Goal: Information Seeking & Learning: Learn about a topic

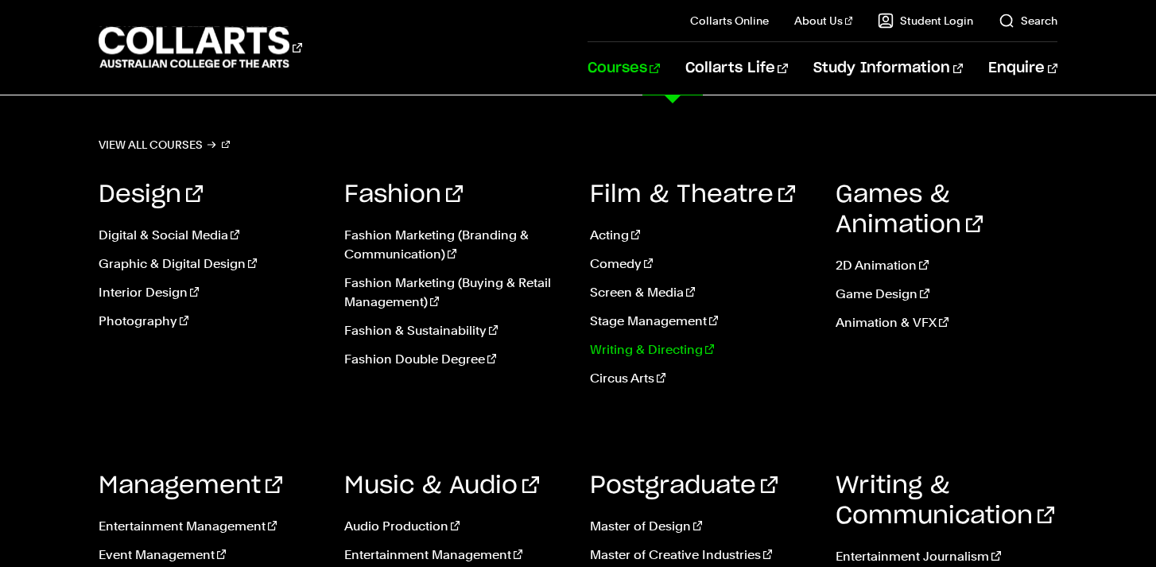
scroll to position [1404, 0]
click at [612, 233] on link "Acting" at bounding box center [701, 235] width 222 height 19
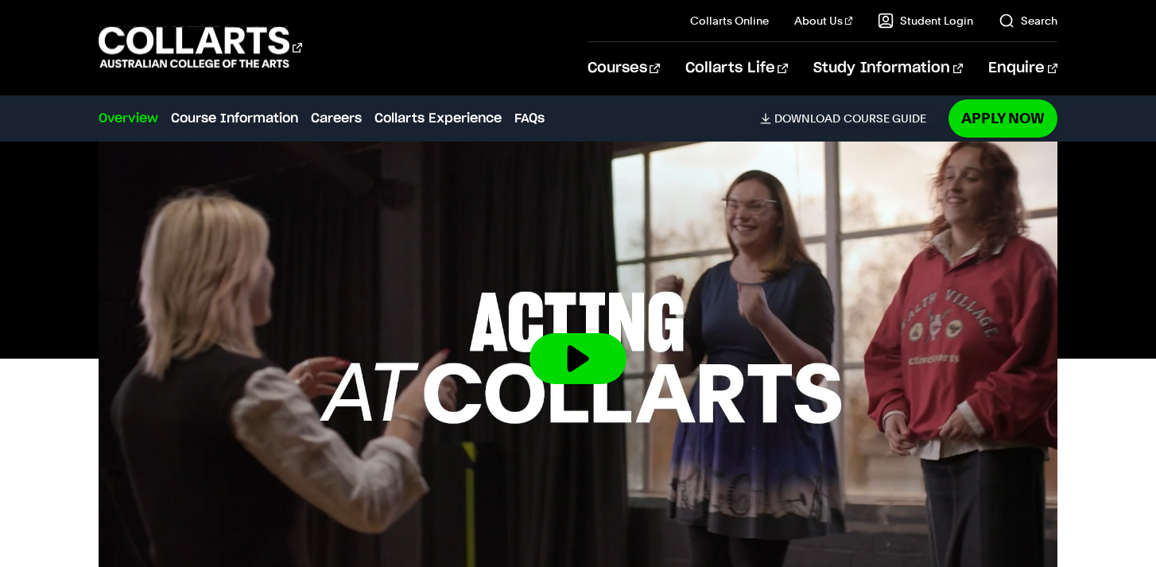
scroll to position [529, 0]
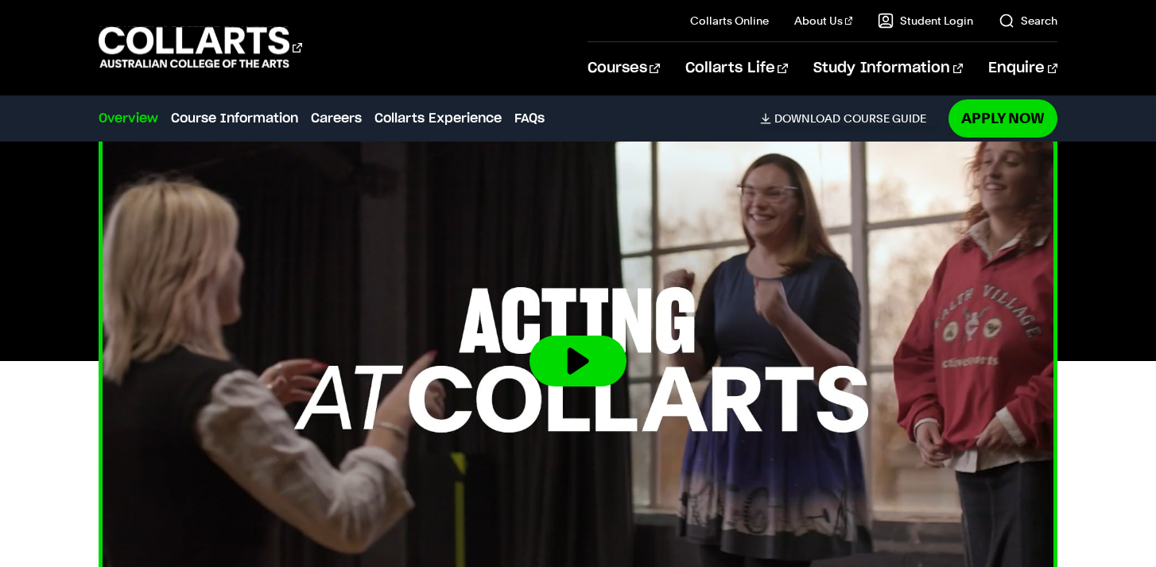
click at [580, 351] on button at bounding box center [577, 360] width 97 height 51
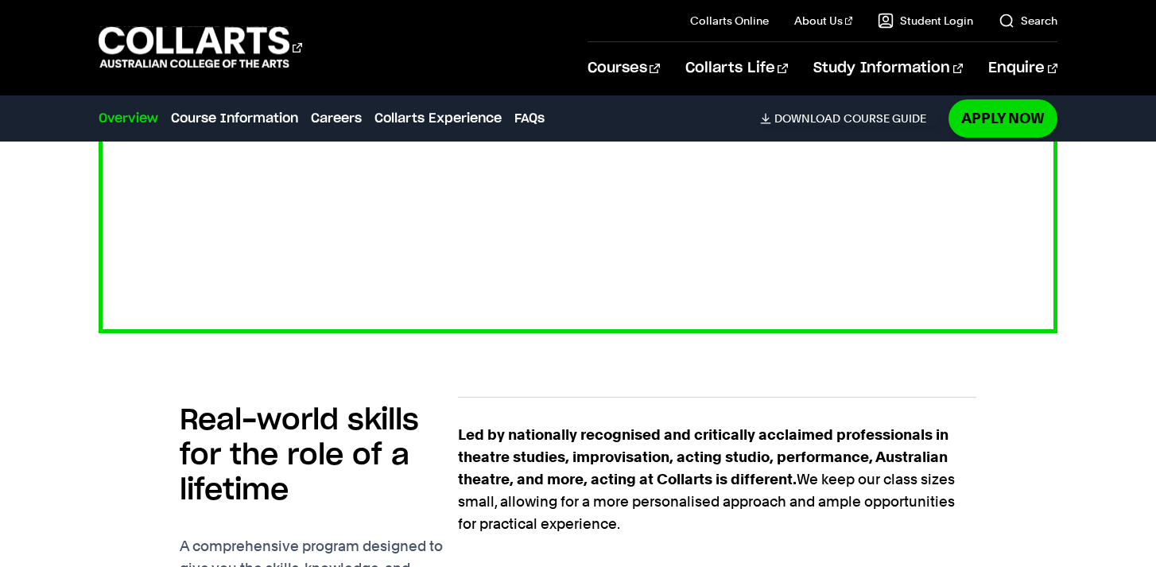
scroll to position [948, 0]
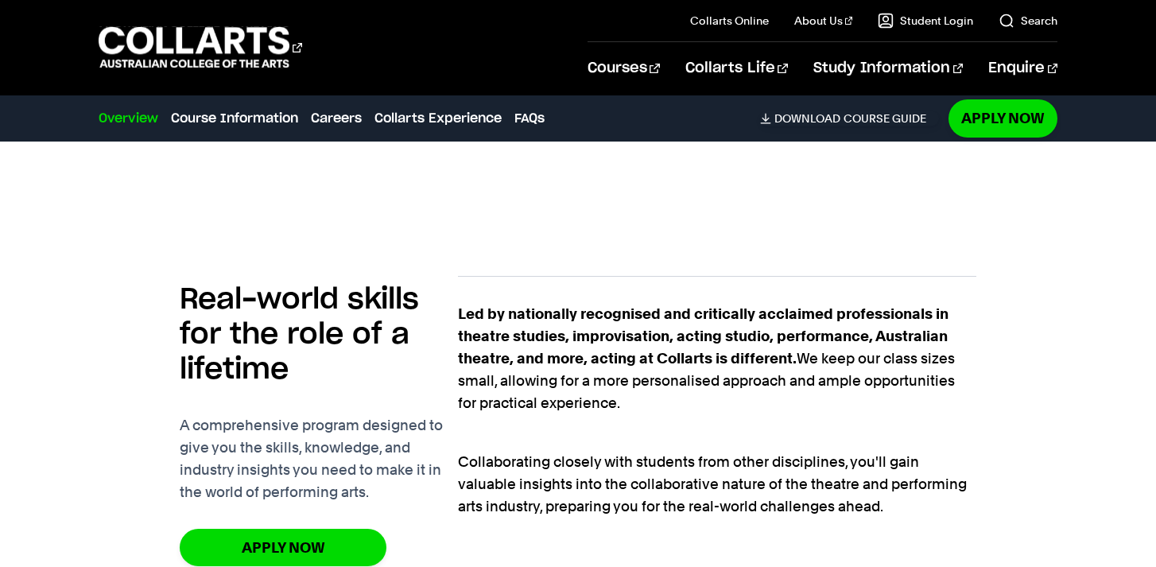
click at [1057, 382] on div "Real-world skills for the role of a lifetime A comprehensive program designed t…" at bounding box center [579, 450] width 960 height 400
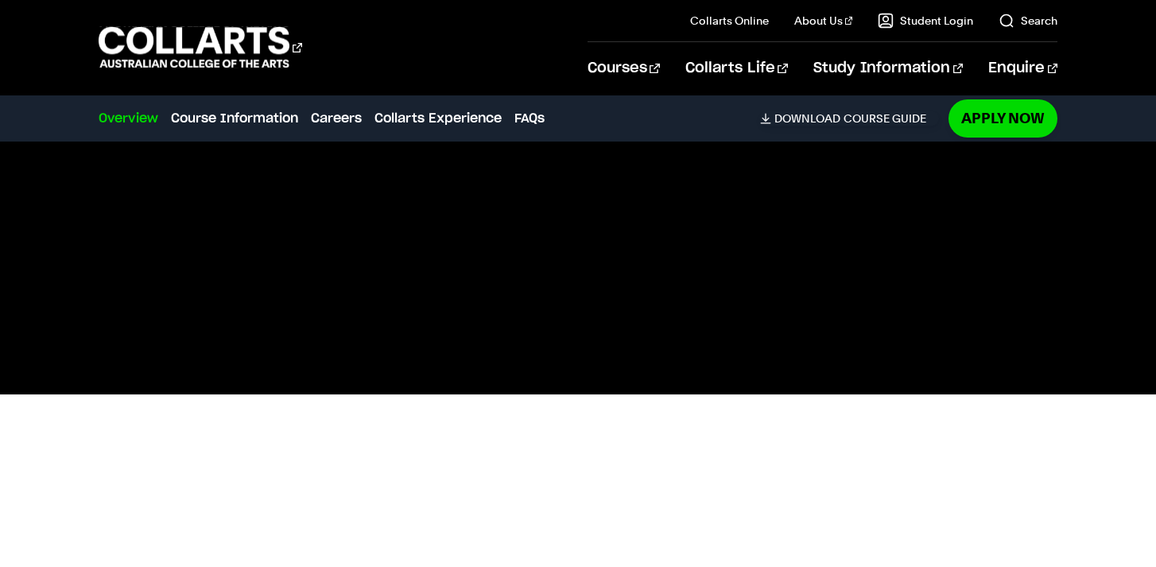
scroll to position [0, 0]
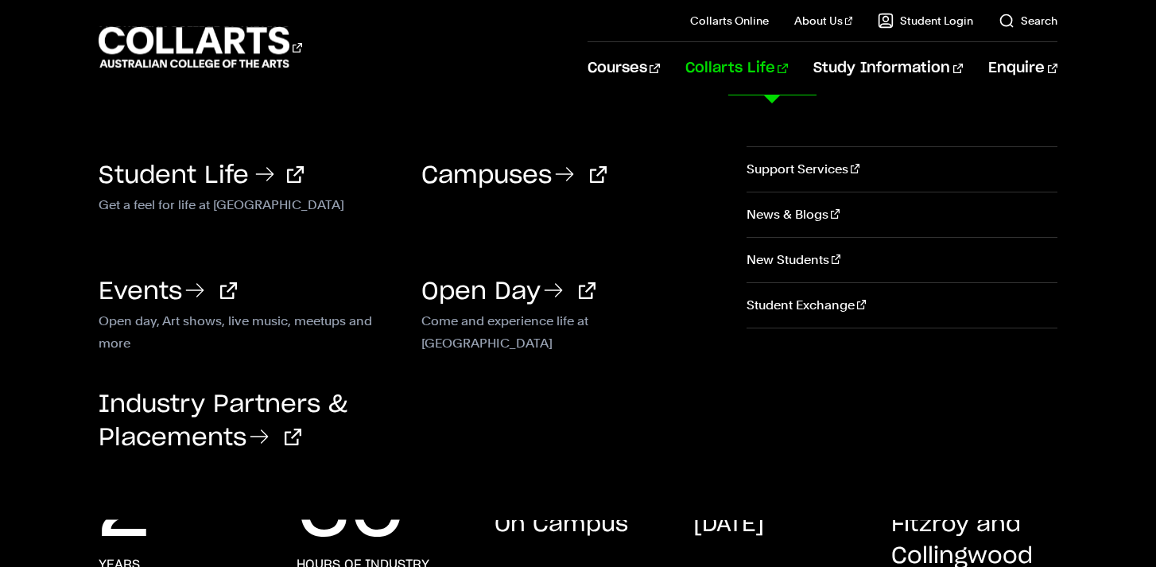
click at [146, 189] on h3 "Student Life" at bounding box center [249, 173] width 300 height 33
click at [188, 177] on link "Student Life" at bounding box center [201, 176] width 205 height 24
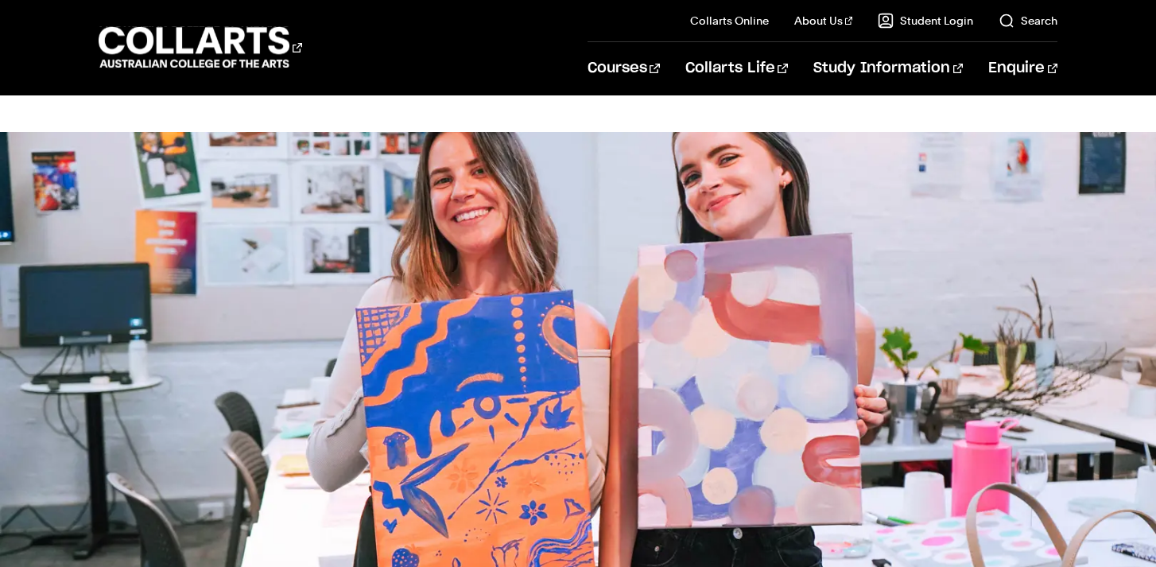
scroll to position [415, 0]
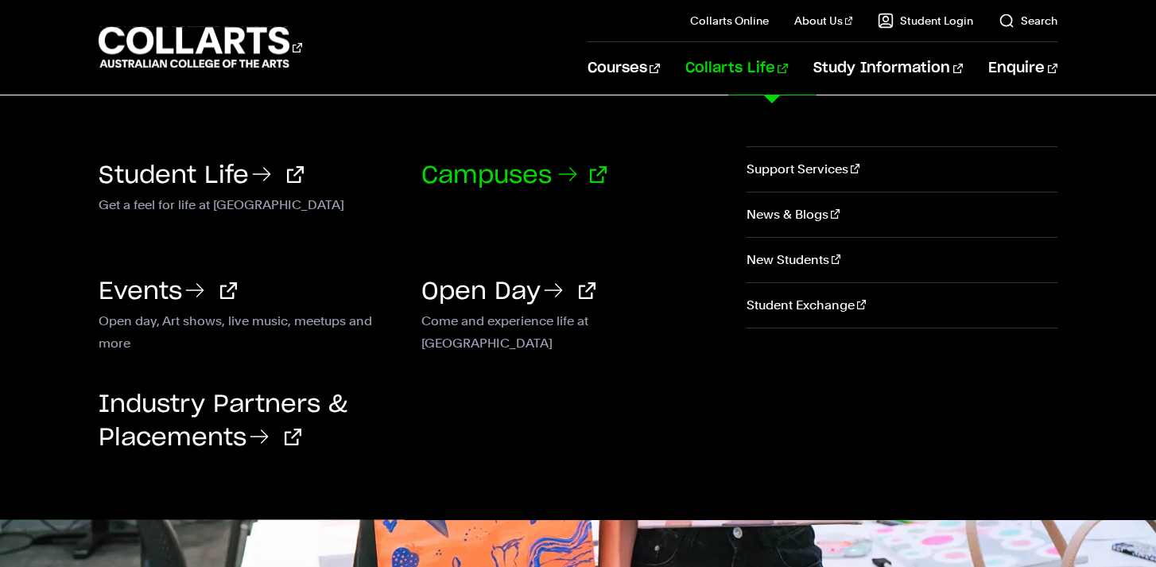
click at [471, 173] on link "Campuses" at bounding box center [513, 176] width 185 height 24
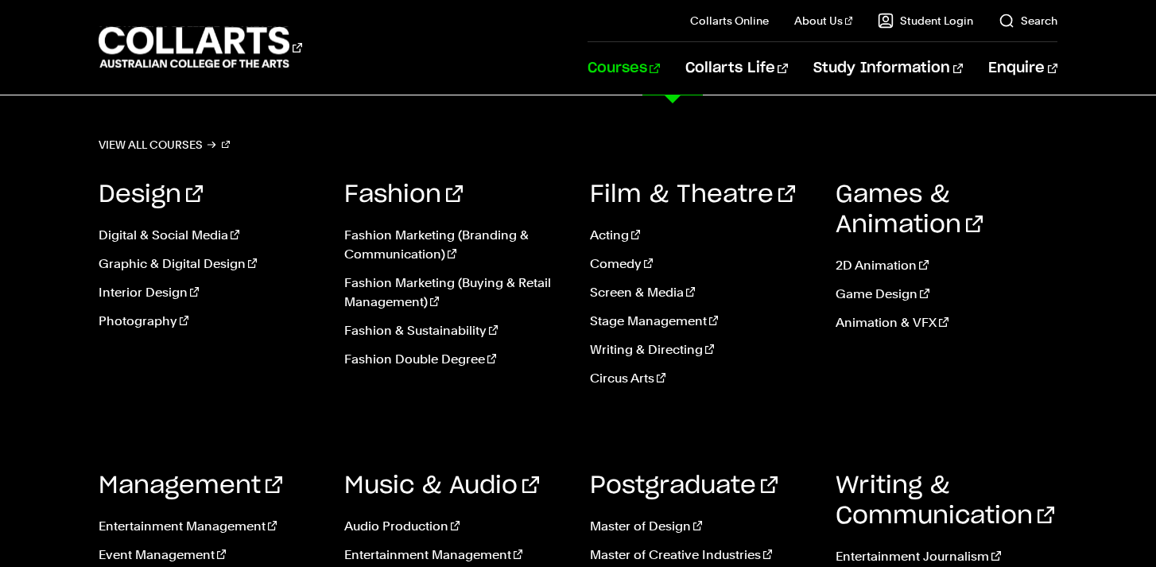
scroll to position [2027, 0]
click at [176, 140] on link "View all courses" at bounding box center [165, 145] width 132 height 22
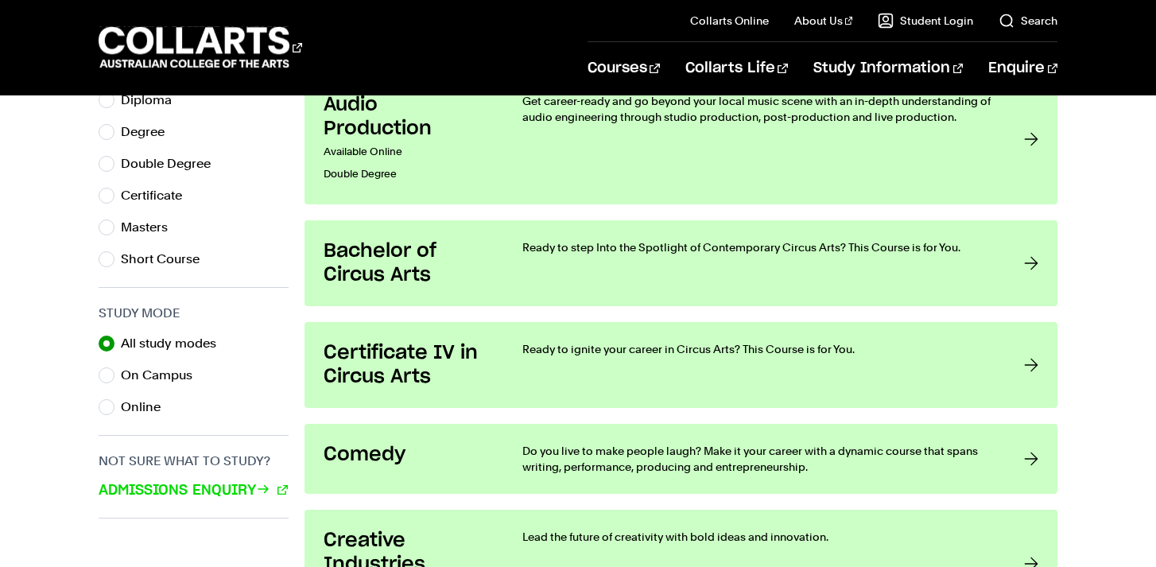
scroll to position [888, 0]
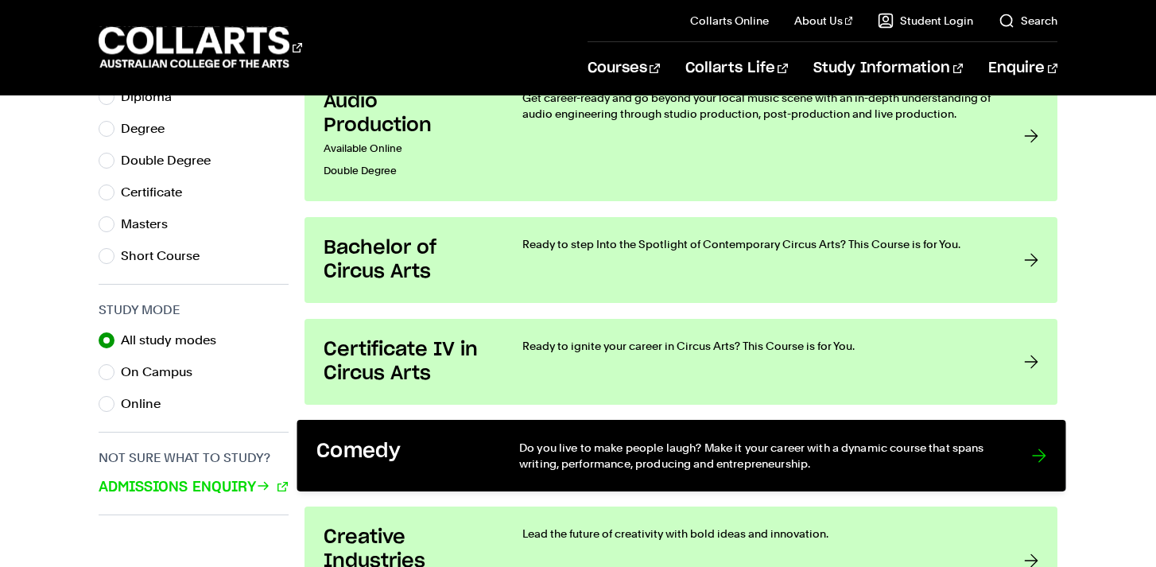
click at [892, 451] on p "Do you live to make people laugh? Make it your career with a dynamic course tha…" at bounding box center [759, 456] width 480 height 33
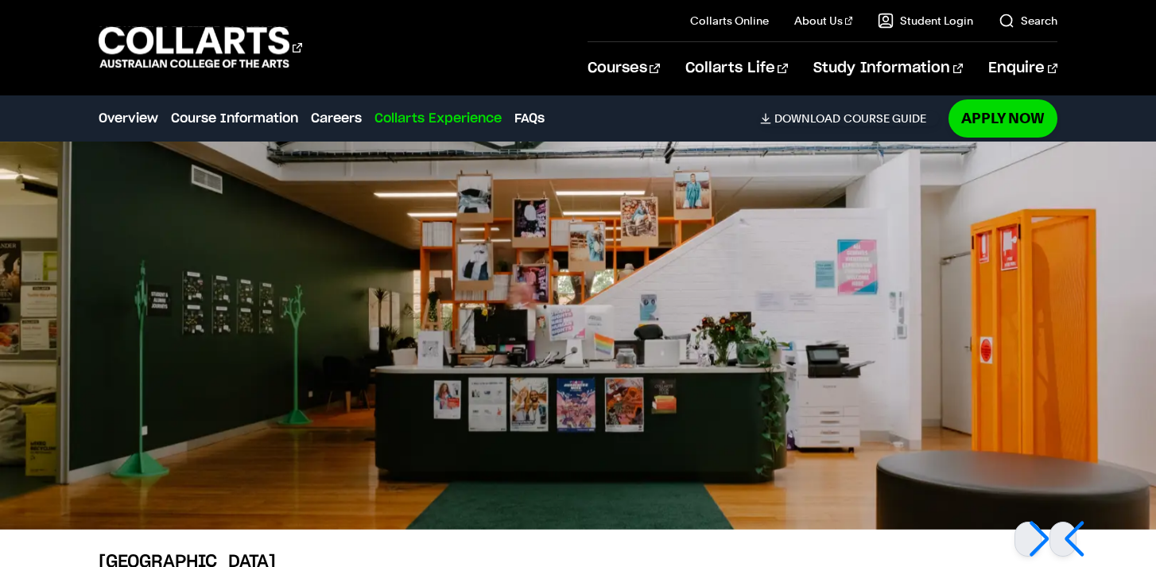
scroll to position [3167, 0]
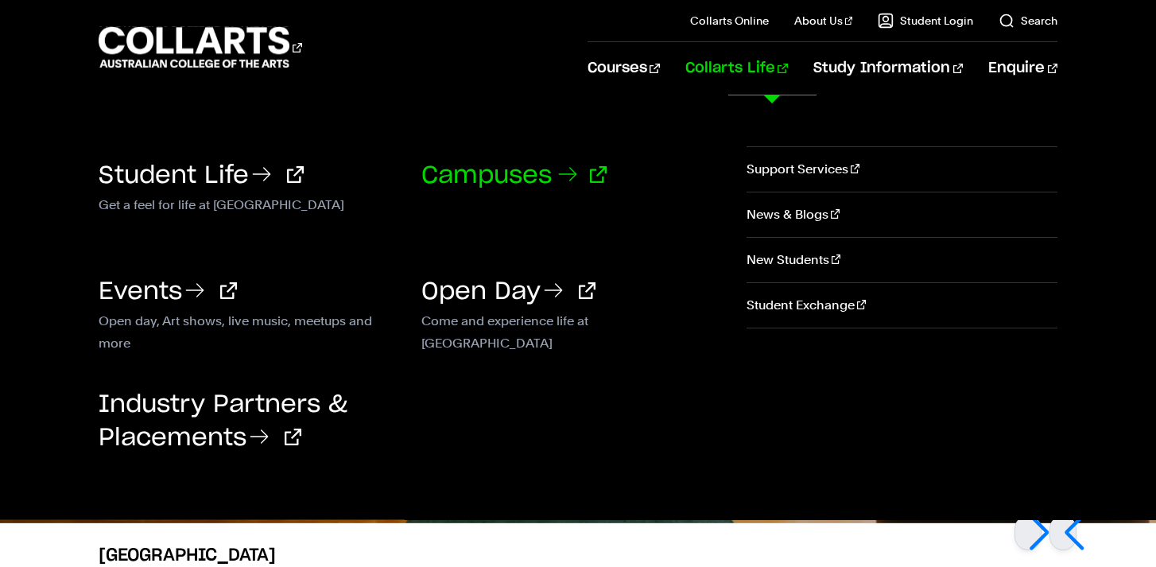
click at [485, 172] on link "Campuses" at bounding box center [513, 176] width 185 height 24
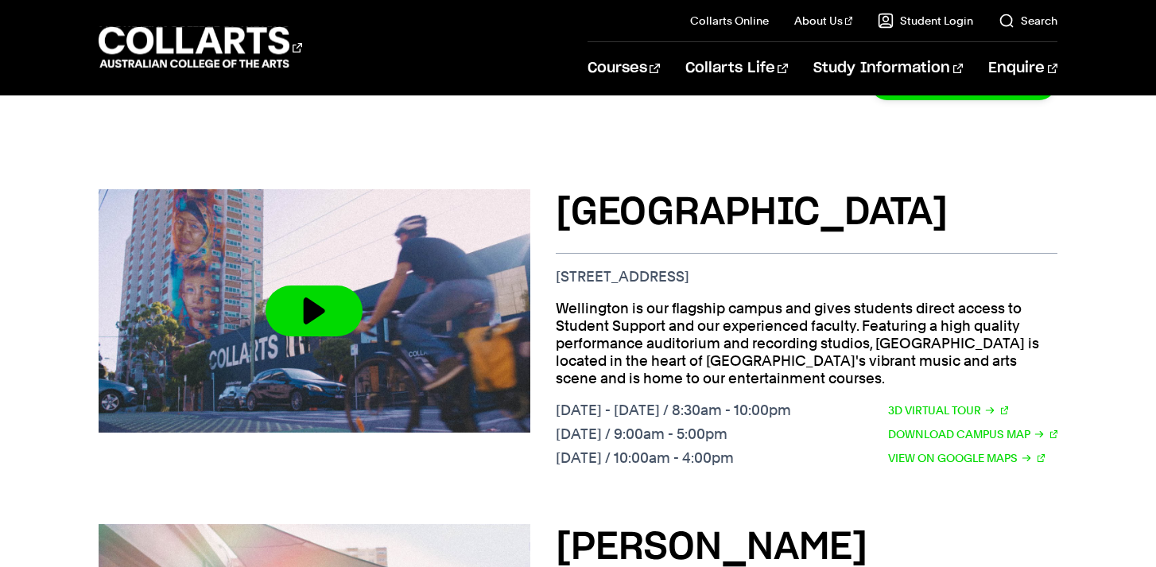
scroll to position [584, 0]
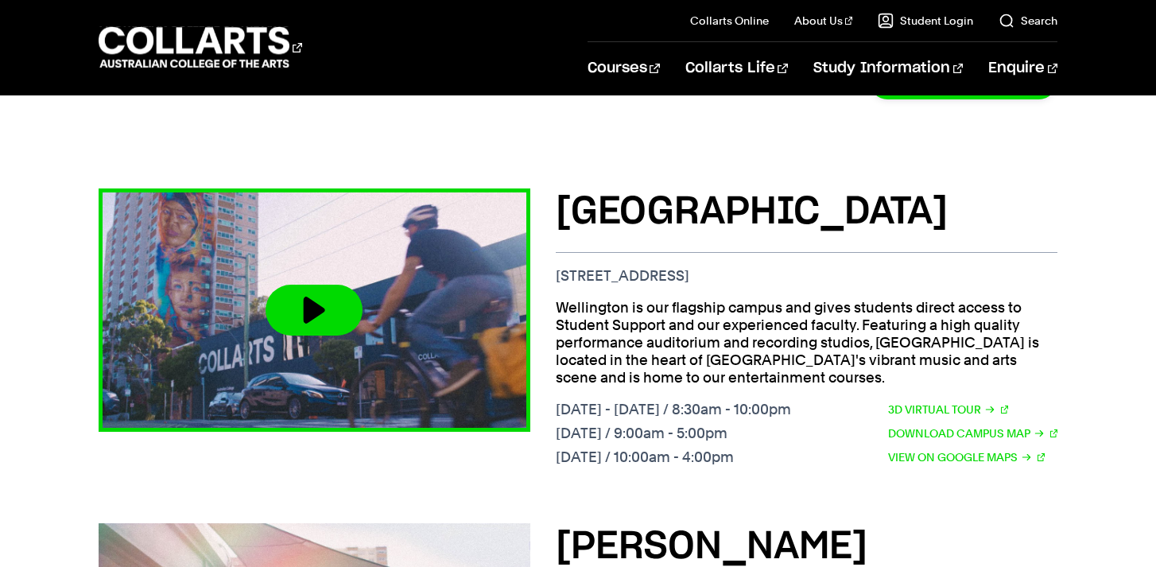
click at [300, 292] on button at bounding box center [314, 310] width 97 height 51
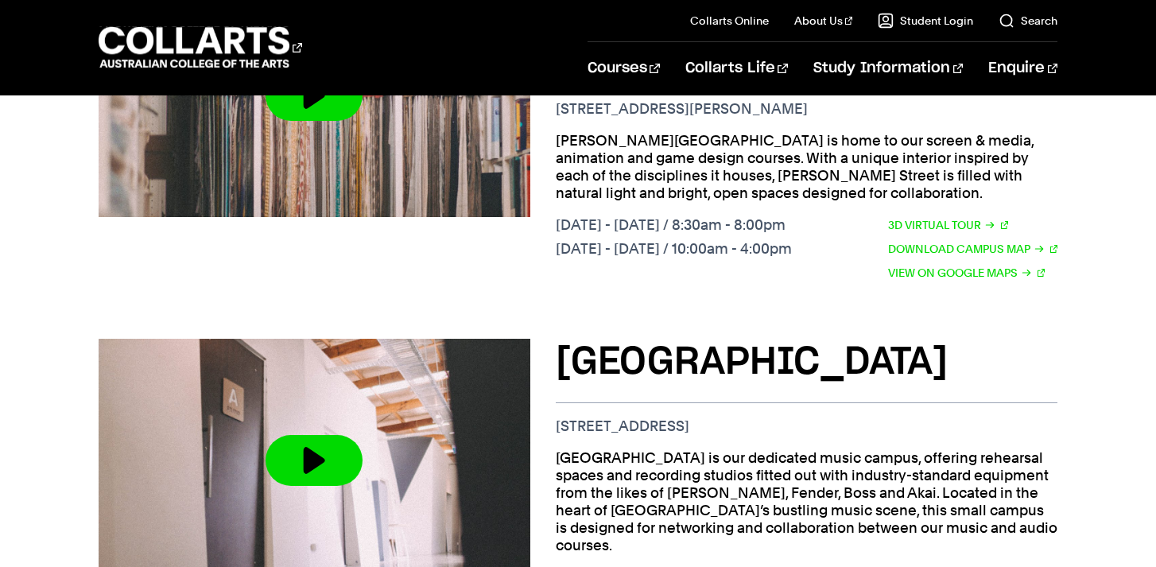
scroll to position [1517, 0]
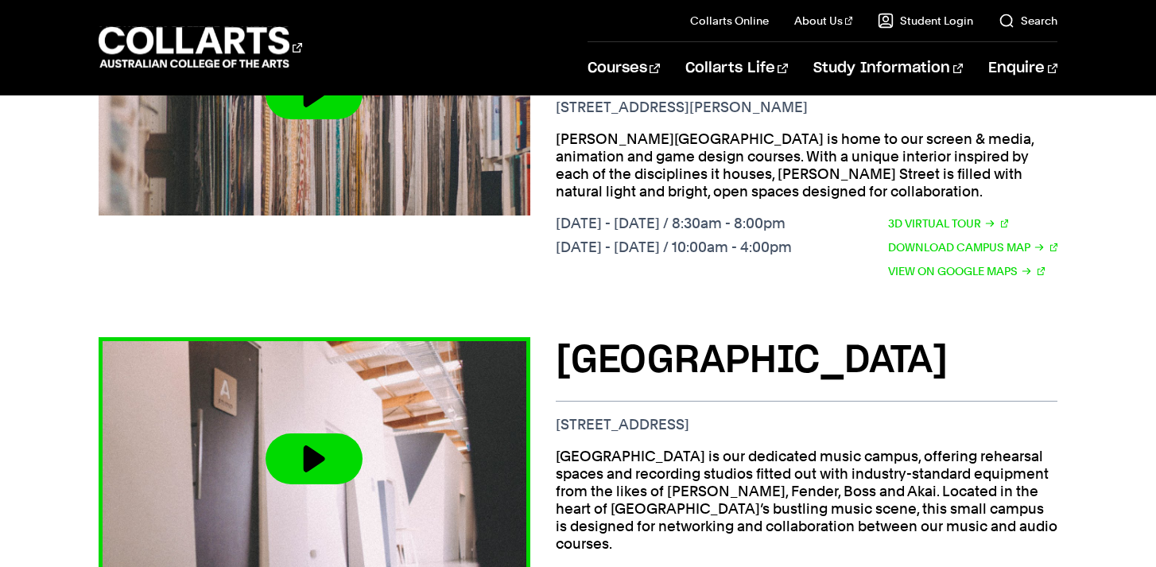
click at [318, 433] on button at bounding box center [314, 458] width 97 height 51
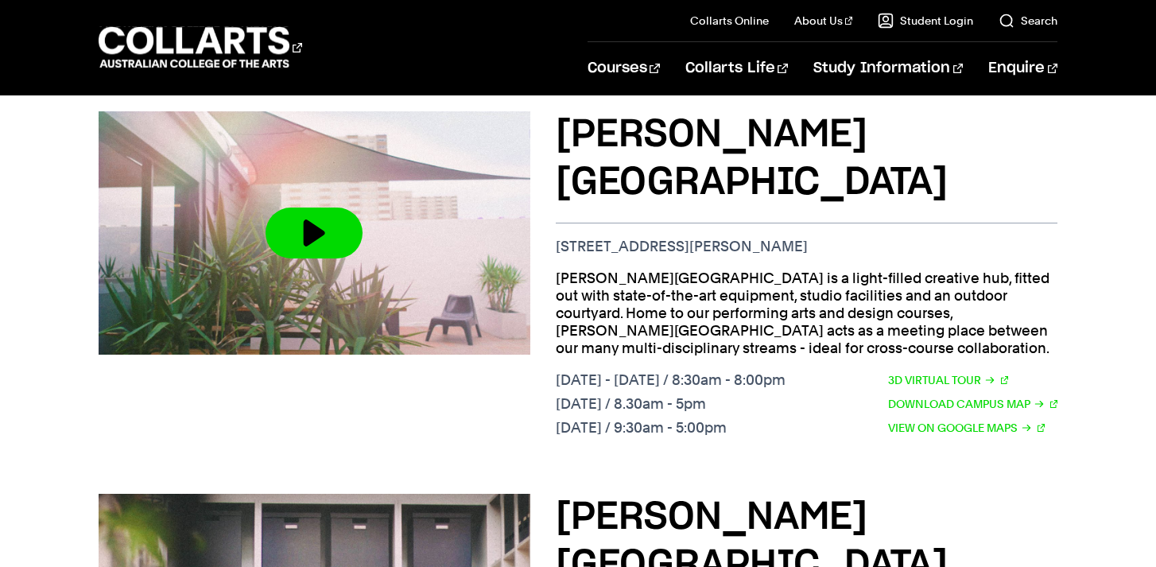
scroll to position [987, 0]
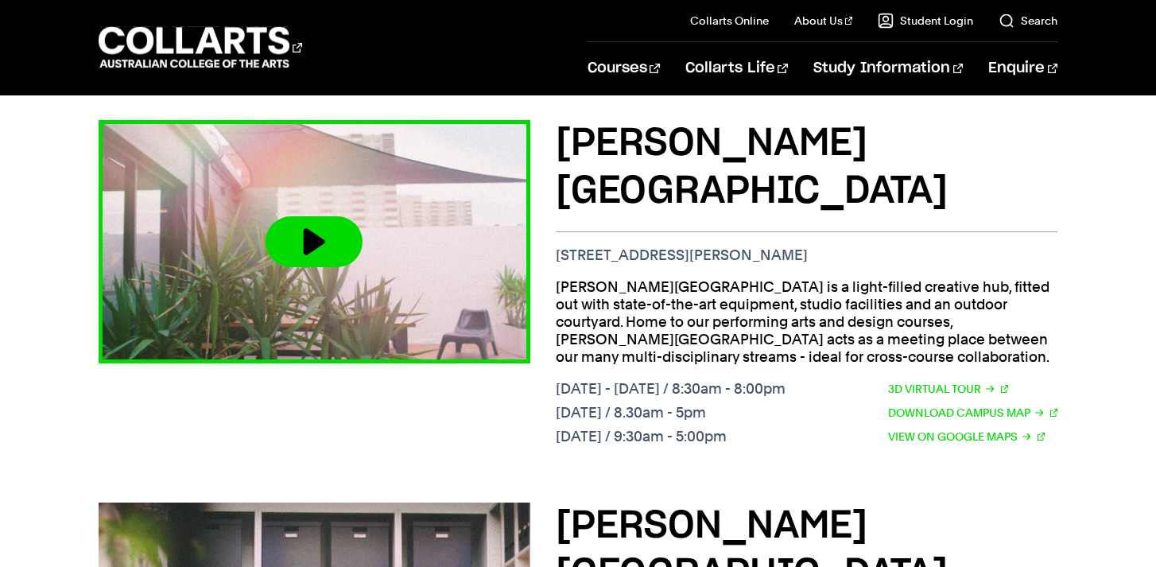
click at [317, 225] on button at bounding box center [314, 241] width 97 height 51
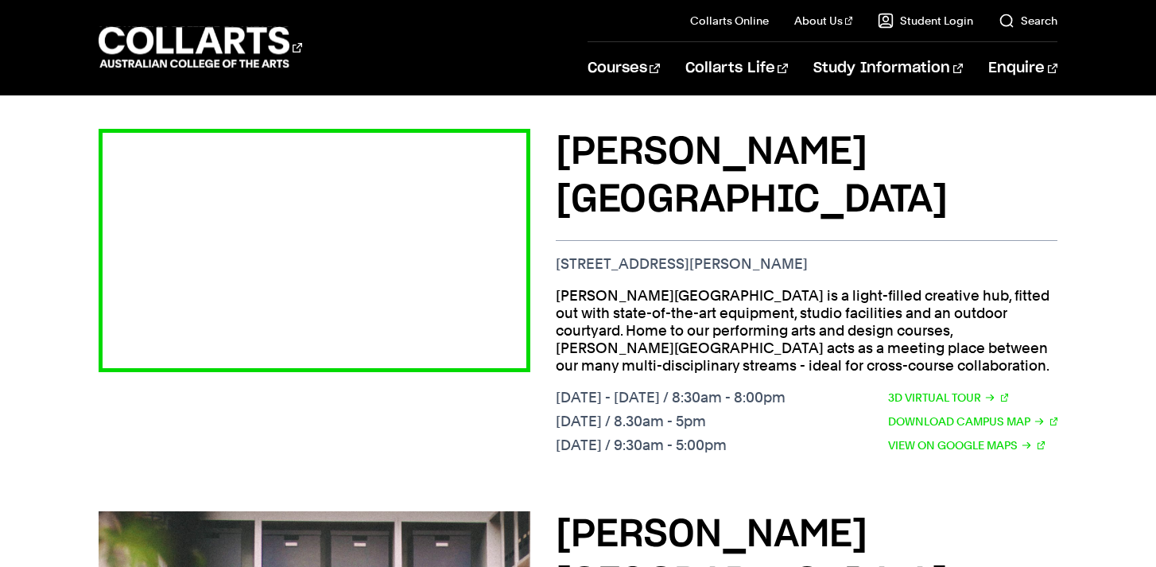
scroll to position [976, 0]
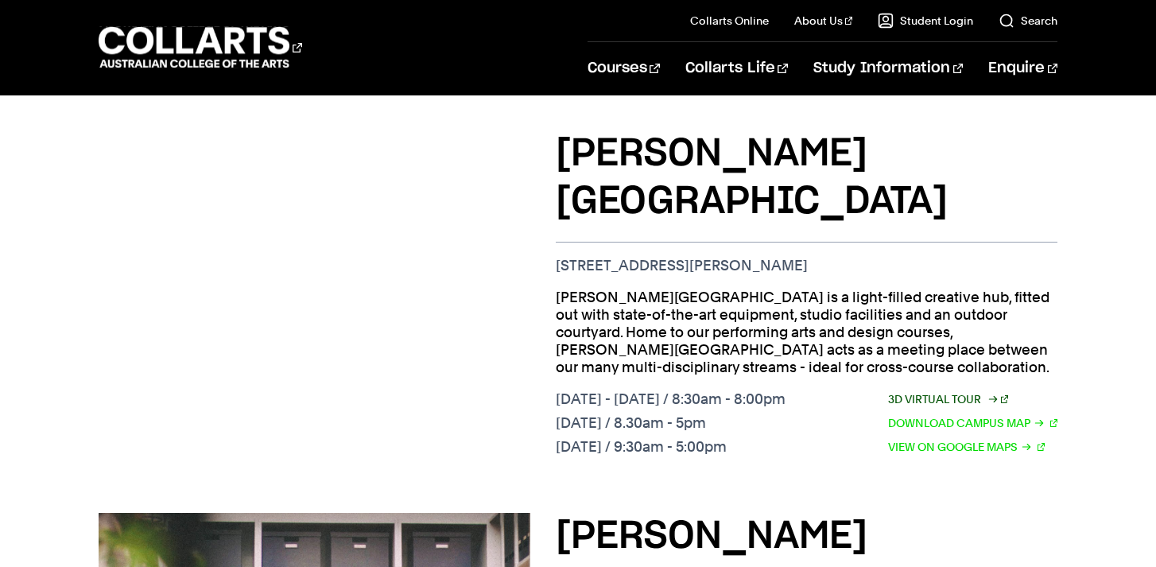
click at [924, 390] on link "3D Virtual Tour" at bounding box center [948, 398] width 121 height 17
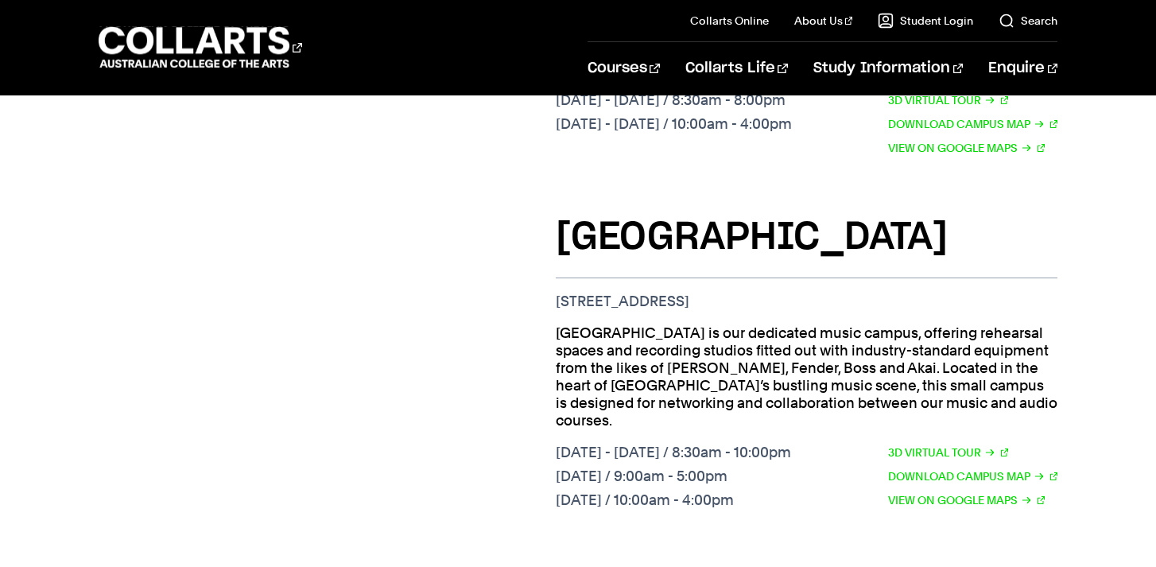
scroll to position [1646, 0]
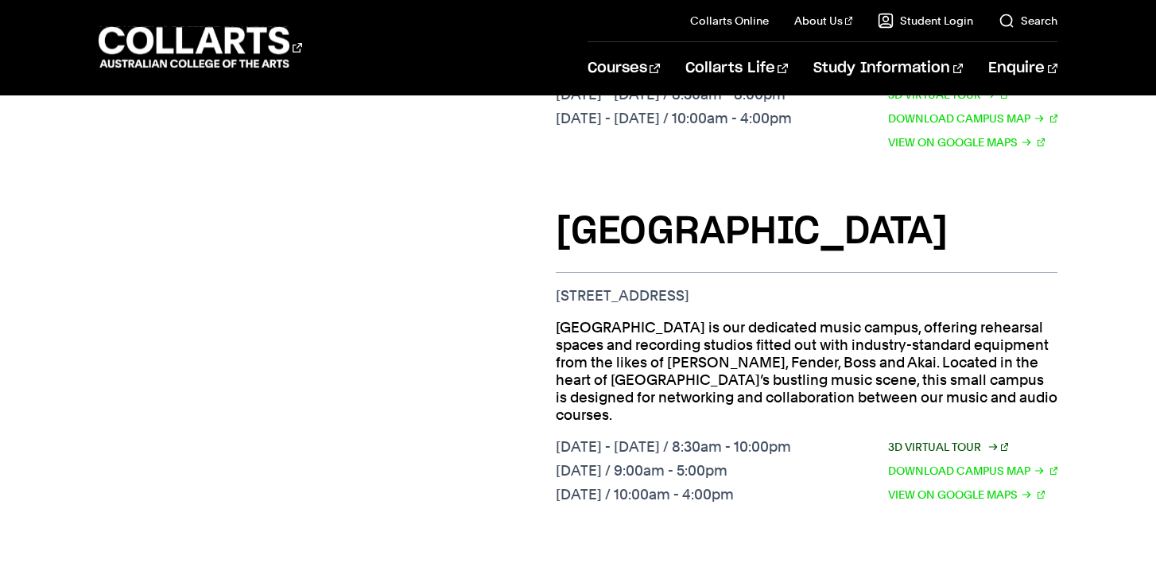
click at [928, 438] on link "3D Virtual Tour" at bounding box center [948, 446] width 121 height 17
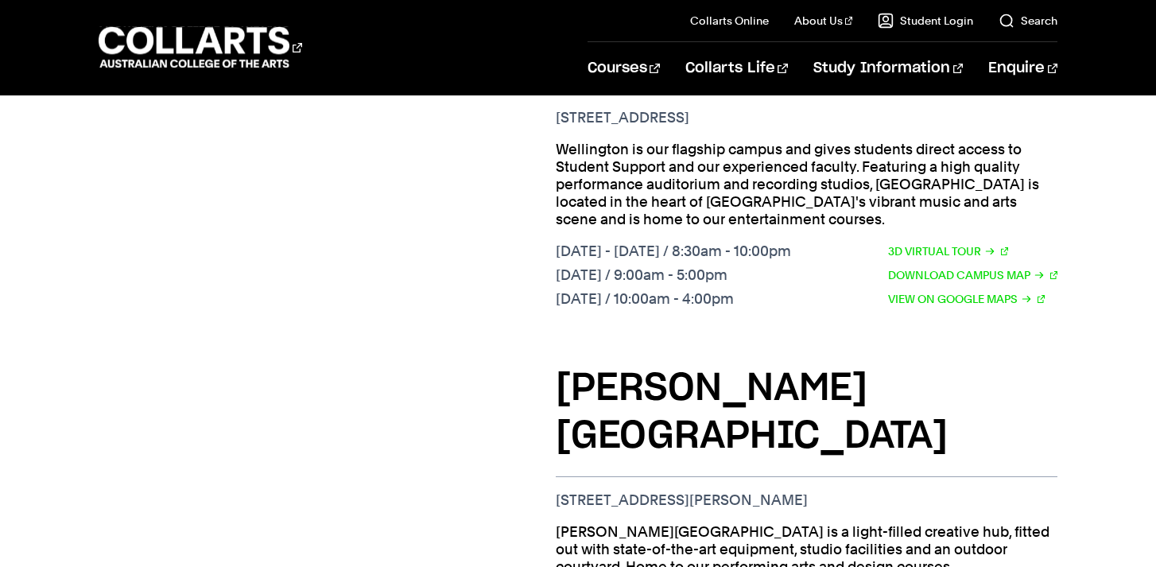
scroll to position [774, 0]
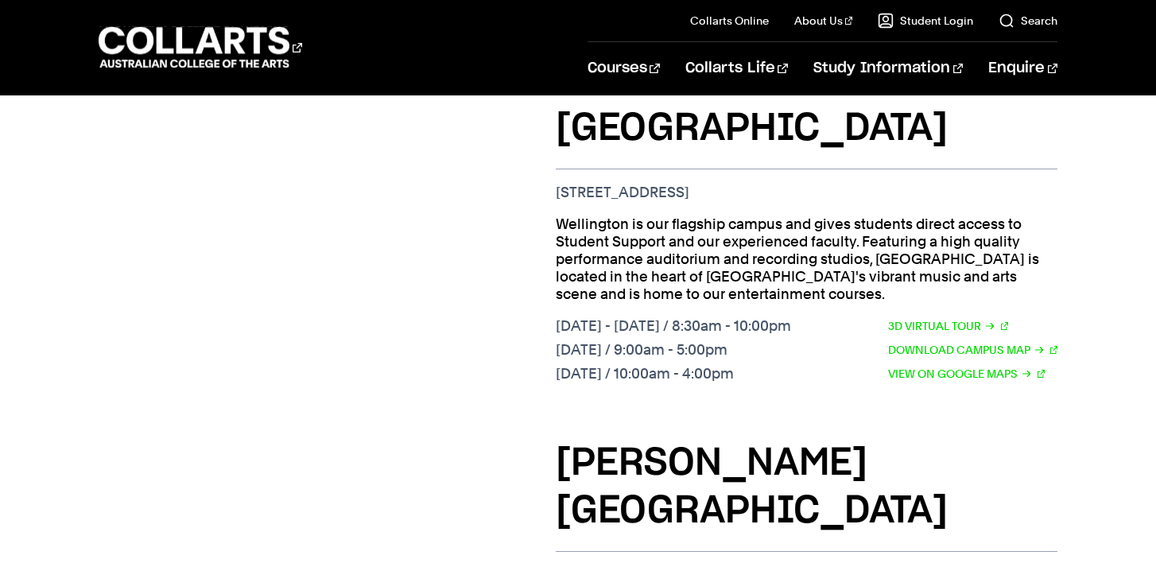
scroll to position [663, 0]
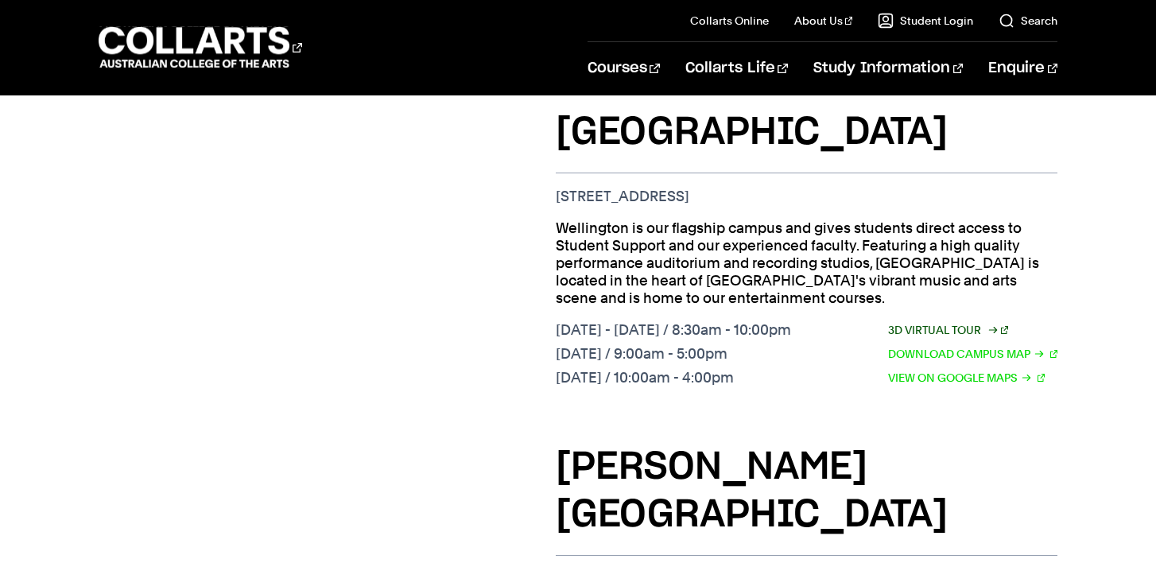
click at [937, 321] on link "3D Virtual Tour" at bounding box center [948, 329] width 121 height 17
